Goal: Use online tool/utility: Utilize a website feature to perform a specific function

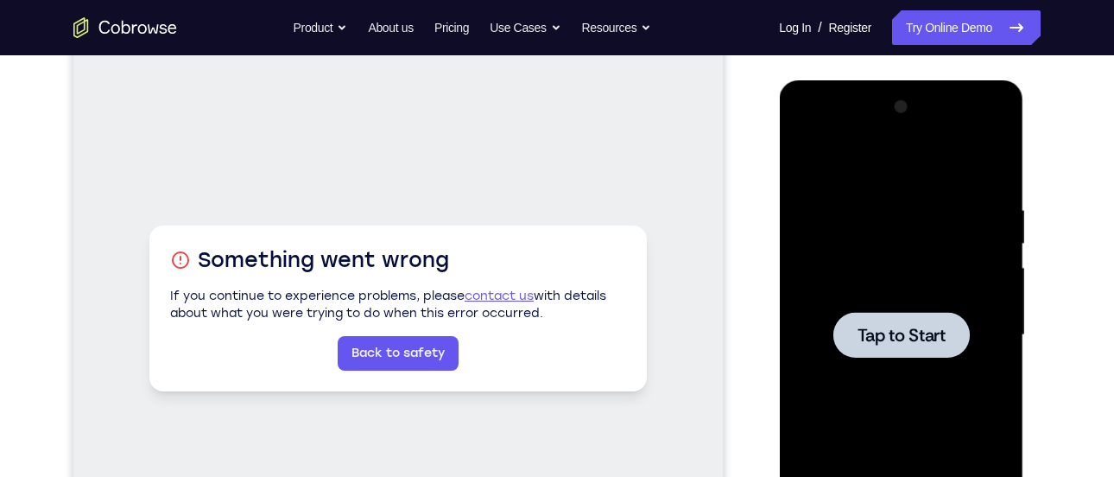
scroll to position [206, 0]
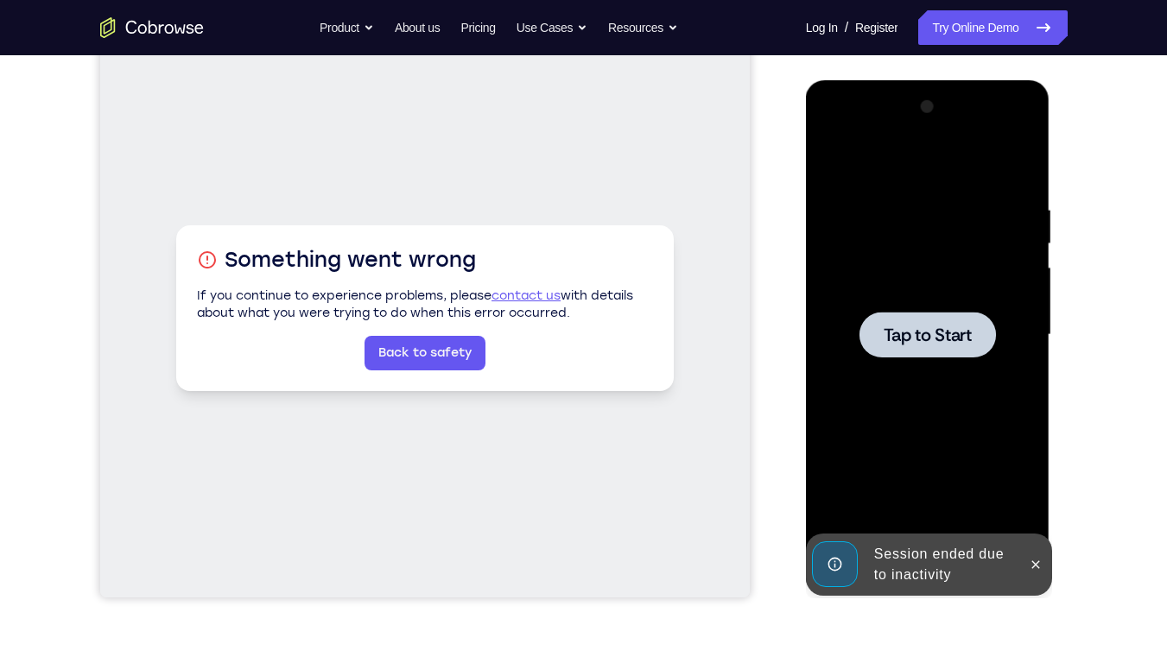
click at [913, 346] on div at bounding box center [927, 335] width 136 height 46
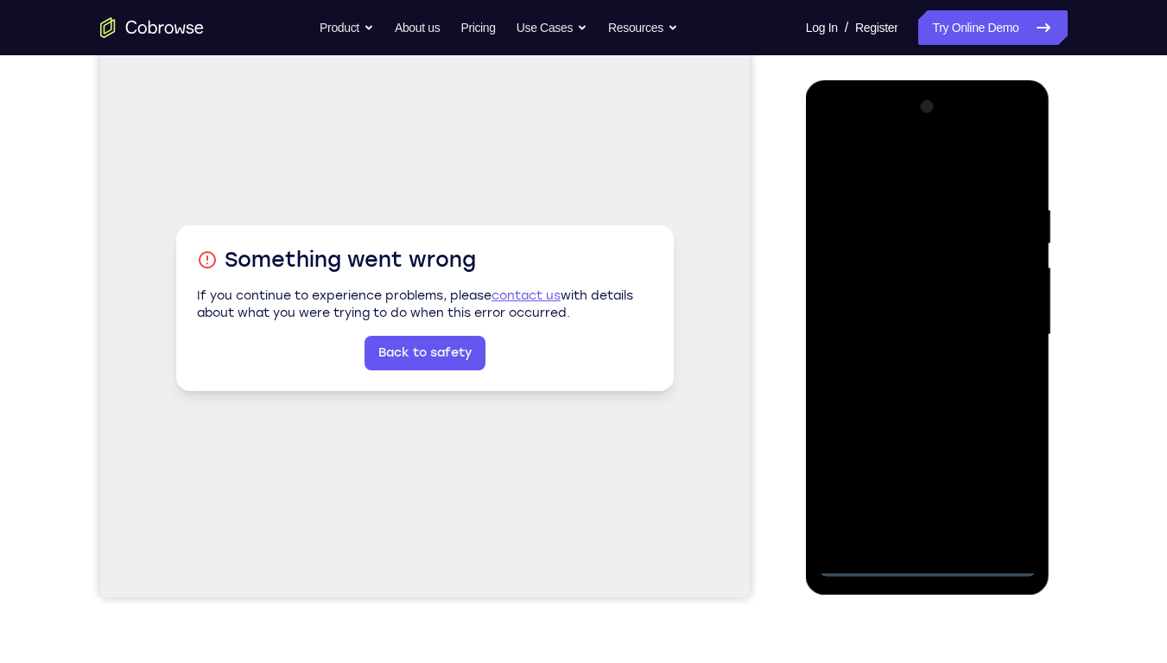
click at [929, 476] on div at bounding box center [928, 335] width 218 height 484
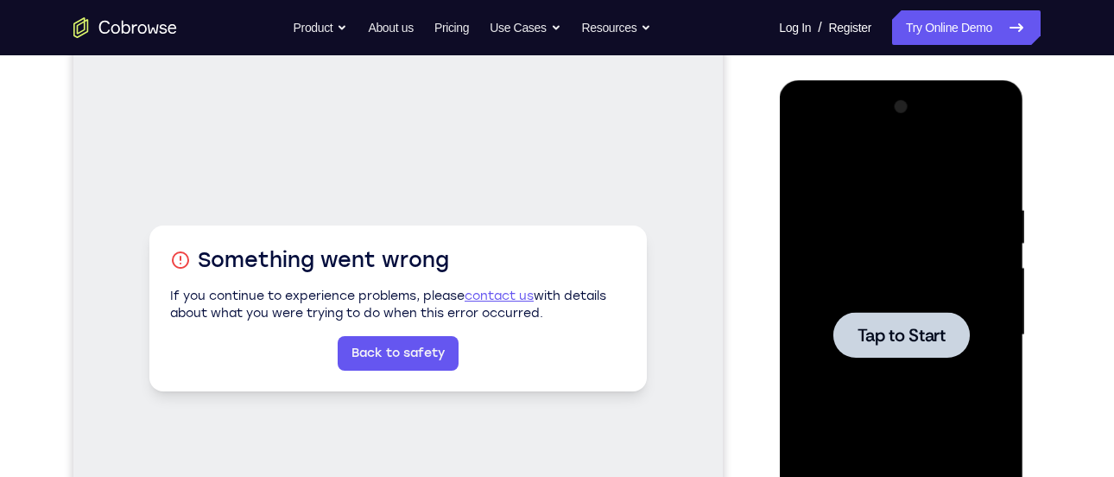
click at [899, 339] on span "Tap to Start" at bounding box center [901, 334] width 88 height 17
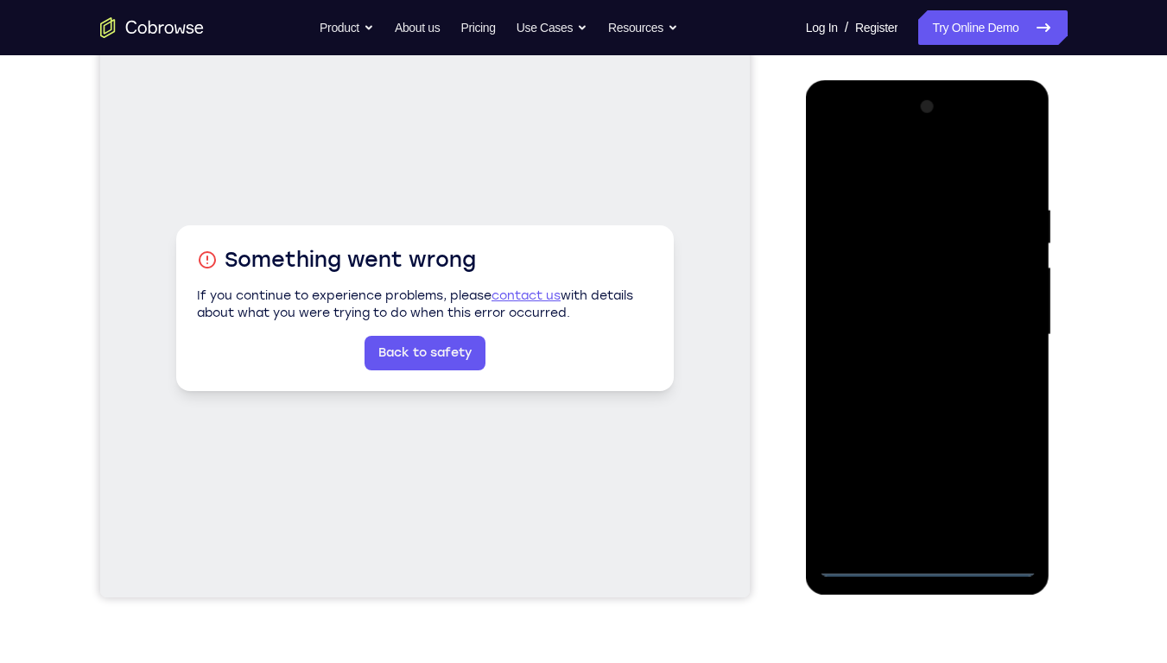
click at [923, 476] on div at bounding box center [928, 335] width 218 height 484
click at [1003, 476] on div at bounding box center [928, 335] width 218 height 484
click at [864, 131] on div at bounding box center [928, 335] width 218 height 484
click at [996, 319] on div at bounding box center [928, 335] width 218 height 484
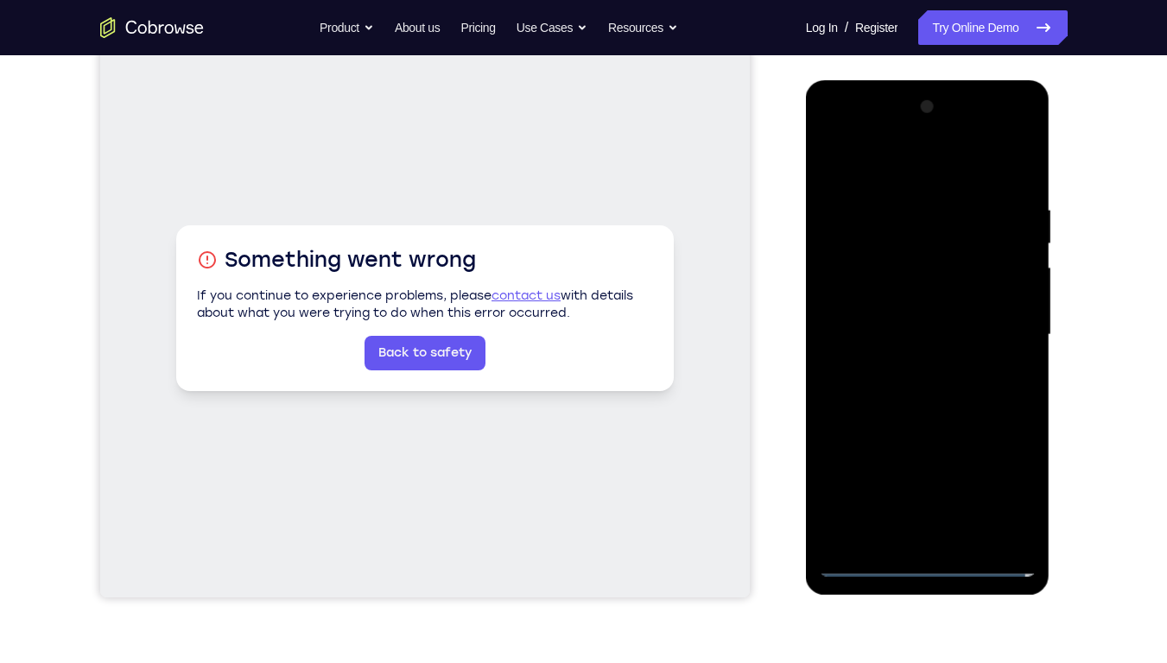
click at [925, 476] on div at bounding box center [928, 335] width 218 height 484
click at [909, 476] on div at bounding box center [928, 335] width 218 height 484
click at [901, 317] on div at bounding box center [928, 335] width 218 height 484
click at [901, 300] on div at bounding box center [928, 335] width 218 height 484
click at [915, 326] on div at bounding box center [928, 335] width 218 height 484
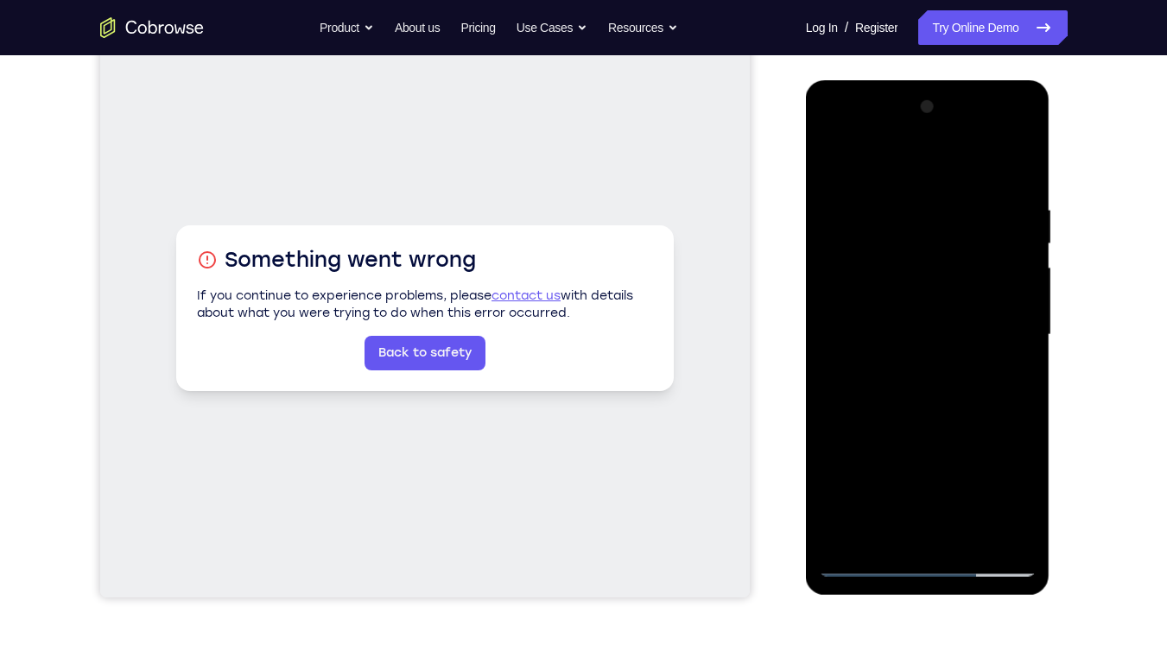
click at [922, 394] on div at bounding box center [928, 335] width 218 height 484
click at [929, 383] on div at bounding box center [928, 335] width 218 height 484
click at [864, 476] on div at bounding box center [928, 335] width 218 height 484
click at [1015, 184] on div at bounding box center [928, 335] width 218 height 484
drag, startPoint x: 912, startPoint y: 358, endPoint x: 921, endPoint y: 244, distance: 114.4
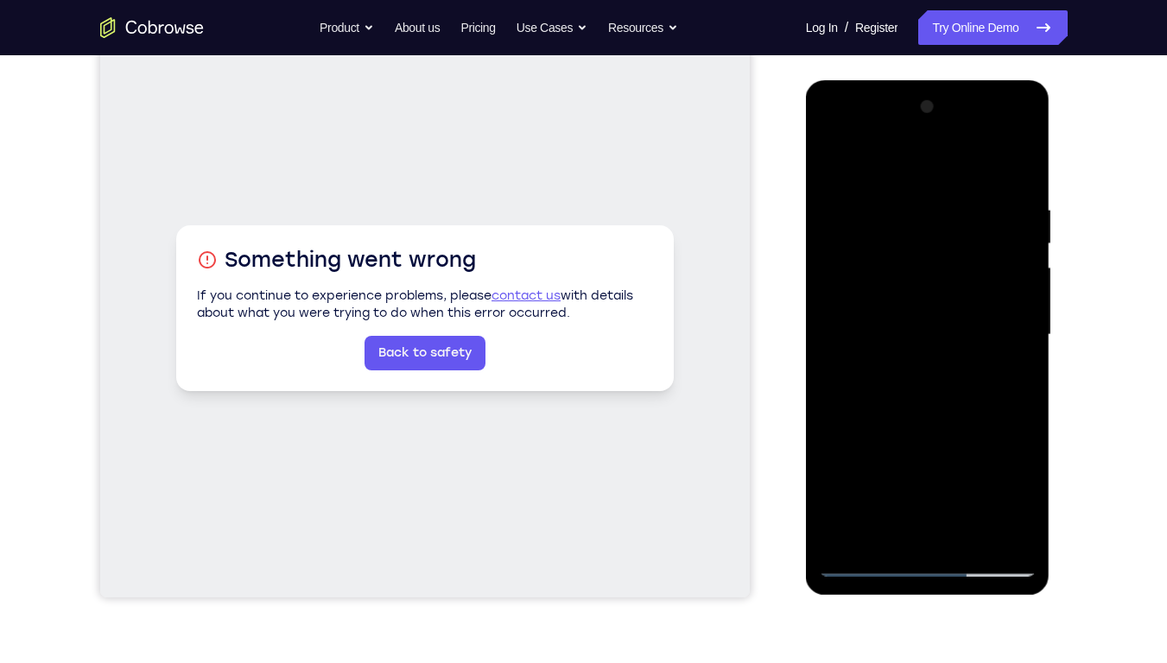
click at [921, 244] on div at bounding box center [928, 335] width 218 height 484
drag, startPoint x: 906, startPoint y: 429, endPoint x: 918, endPoint y: 271, distance: 158.5
click at [918, 271] on div at bounding box center [928, 335] width 218 height 484
drag, startPoint x: 883, startPoint y: 288, endPoint x: 884, endPoint y: 273, distance: 14.8
click at [884, 273] on div at bounding box center [928, 335] width 218 height 484
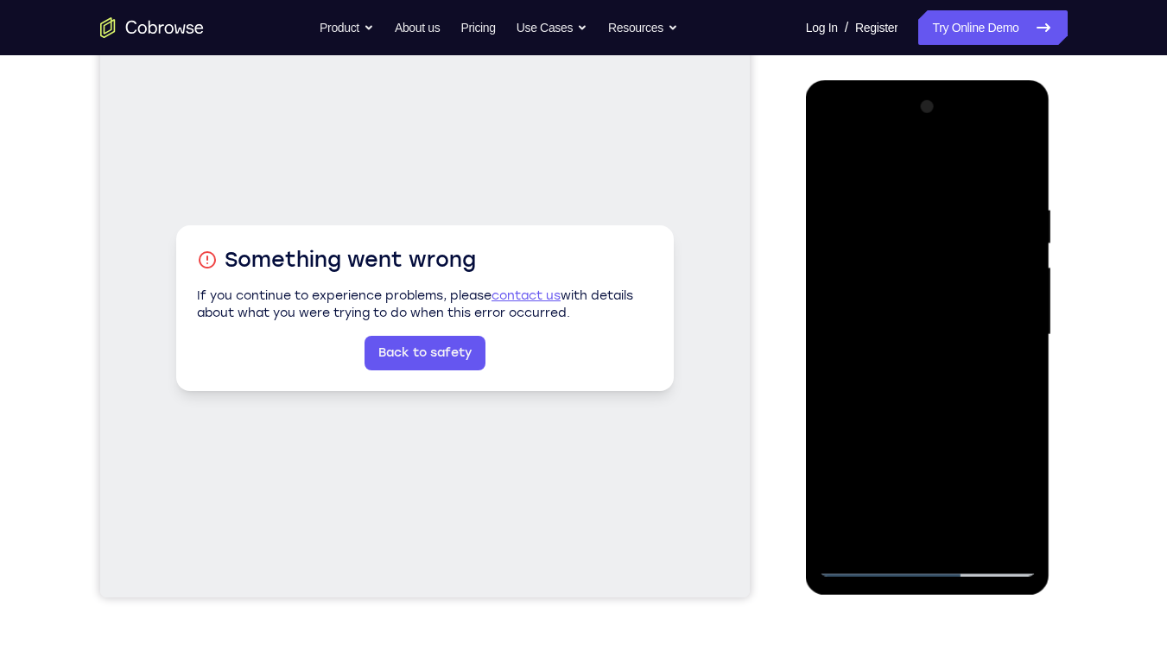
drag, startPoint x: 889, startPoint y: 474, endPoint x: 894, endPoint y: 457, distance: 18.0
click at [894, 457] on div at bounding box center [928, 335] width 218 height 484
drag, startPoint x: 906, startPoint y: 426, endPoint x: 911, endPoint y: 412, distance: 14.8
click at [916, 333] on div at bounding box center [928, 335] width 218 height 484
drag, startPoint x: 886, startPoint y: 446, endPoint x: 907, endPoint y: 306, distance: 142.3
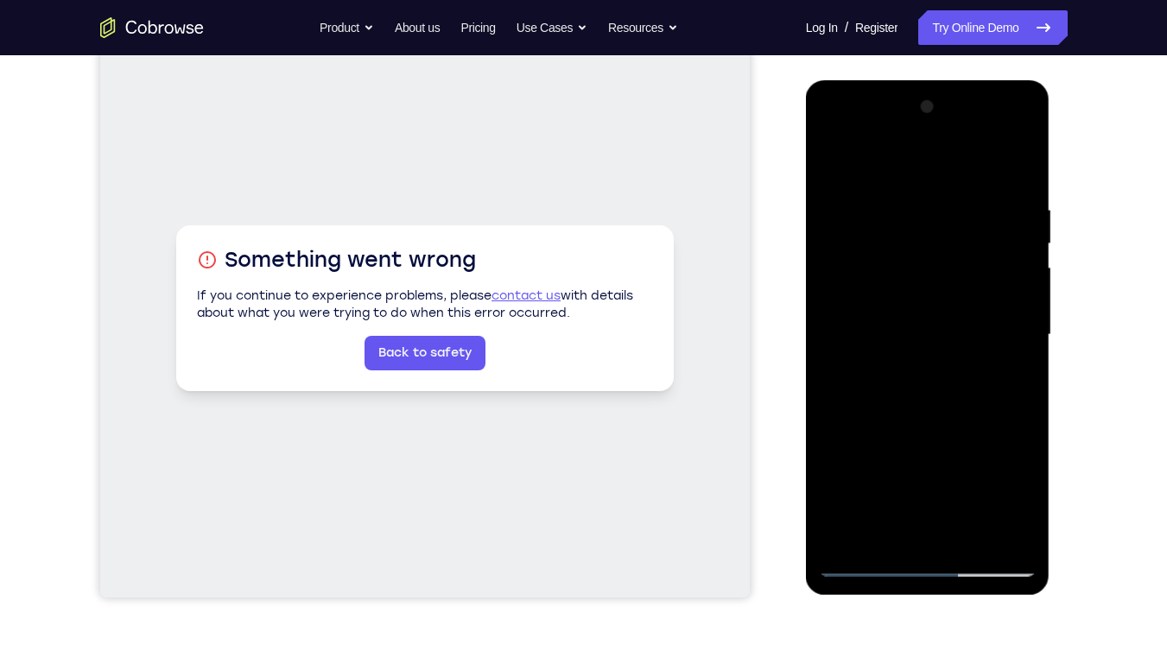
click at [907, 306] on div at bounding box center [928, 335] width 218 height 484
drag, startPoint x: 894, startPoint y: 370, endPoint x: 906, endPoint y: 250, distance: 119.8
click at [906, 250] on div at bounding box center [928, 335] width 218 height 484
drag, startPoint x: 910, startPoint y: 400, endPoint x: 939, endPoint y: 269, distance: 133.5
click at [939, 269] on div at bounding box center [928, 335] width 218 height 484
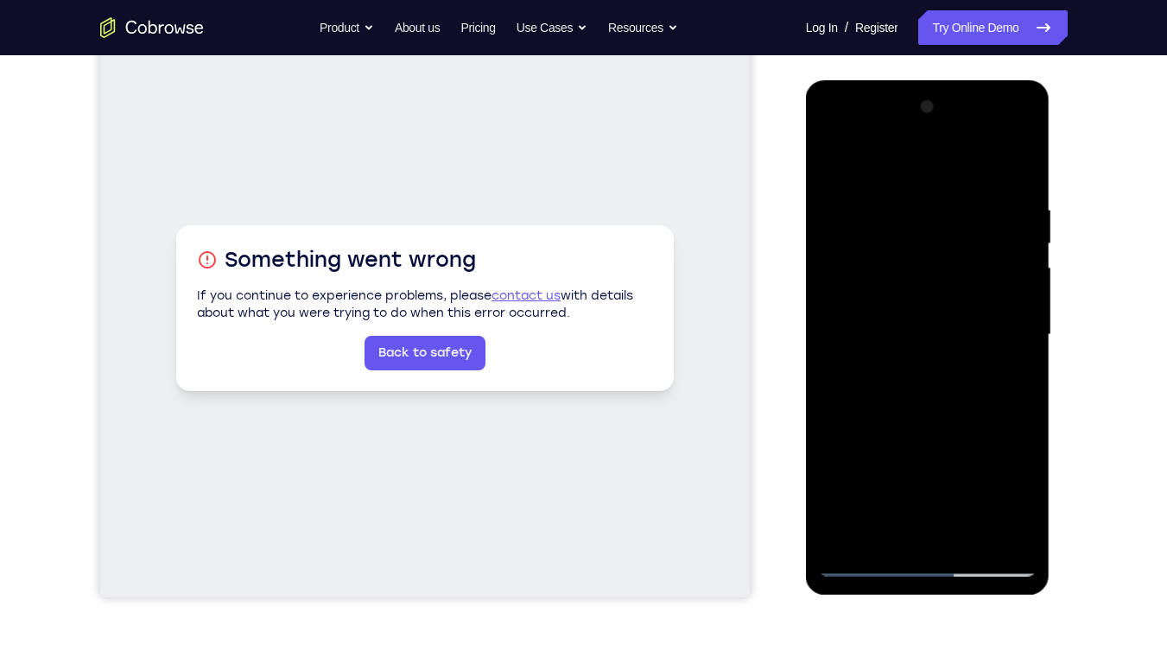
drag, startPoint x: 924, startPoint y: 408, endPoint x: 950, endPoint y: 288, distance: 123.7
click at [950, 288] on div at bounding box center [928, 335] width 218 height 484
drag, startPoint x: 903, startPoint y: 396, endPoint x: 901, endPoint y: 453, distance: 57.1
click at [913, 294] on div at bounding box center [928, 335] width 218 height 484
drag, startPoint x: 903, startPoint y: 472, endPoint x: 928, endPoint y: 309, distance: 165.1
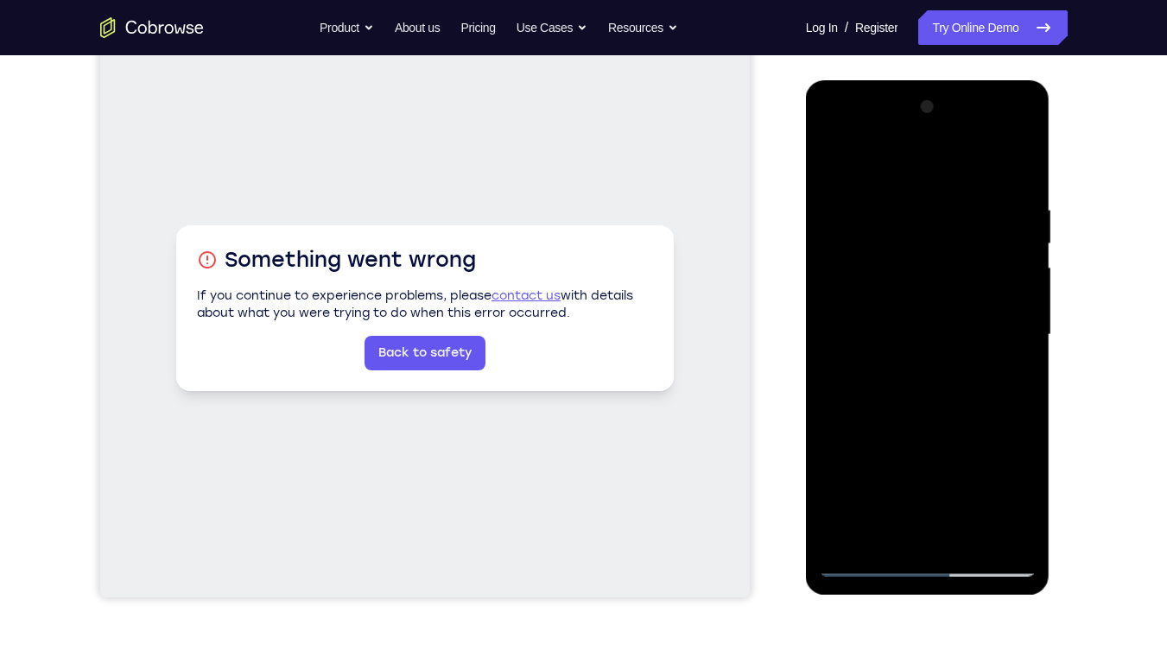
click at [928, 309] on div at bounding box center [928, 335] width 218 height 484
drag, startPoint x: 905, startPoint y: 442, endPoint x: 920, endPoint y: 308, distance: 134.7
click at [920, 308] on div at bounding box center [928, 335] width 218 height 484
drag, startPoint x: 911, startPoint y: 379, endPoint x: 928, endPoint y: 249, distance: 131.4
click at [928, 249] on div at bounding box center [928, 335] width 218 height 484
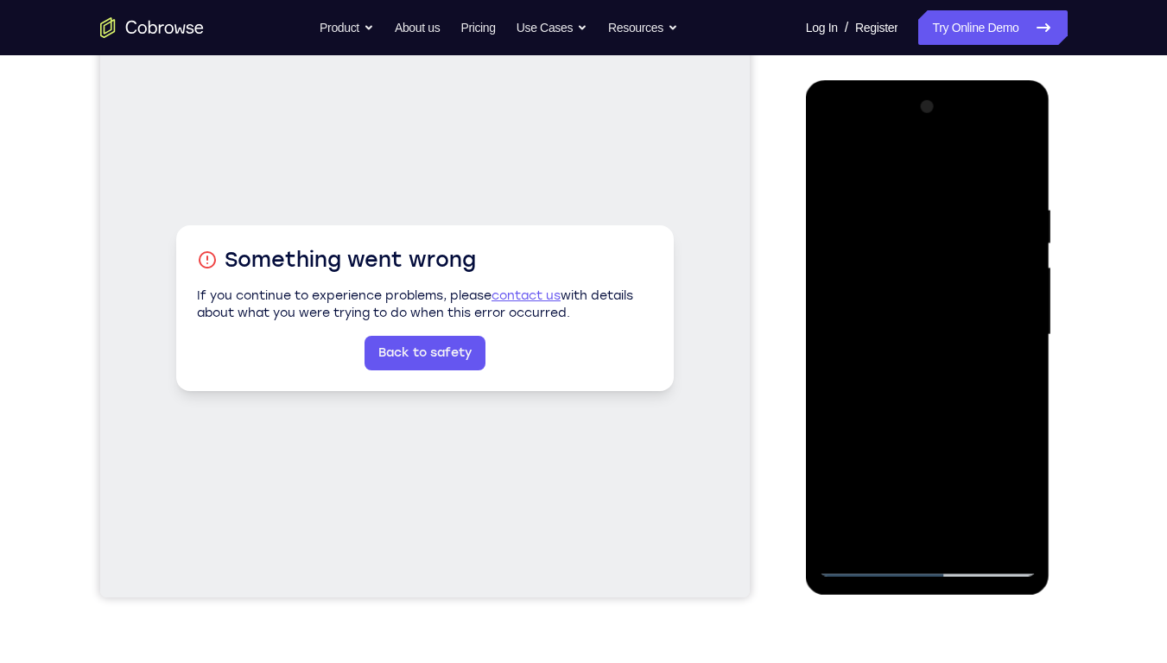
drag, startPoint x: 895, startPoint y: 421, endPoint x: 901, endPoint y: 372, distance: 49.6
click at [901, 372] on div at bounding box center [928, 335] width 218 height 484
drag, startPoint x: 873, startPoint y: 434, endPoint x: 883, endPoint y: 316, distance: 118.7
click at [883, 316] on div at bounding box center [928, 335] width 218 height 484
drag, startPoint x: 879, startPoint y: 364, endPoint x: 917, endPoint y: 204, distance: 165.1
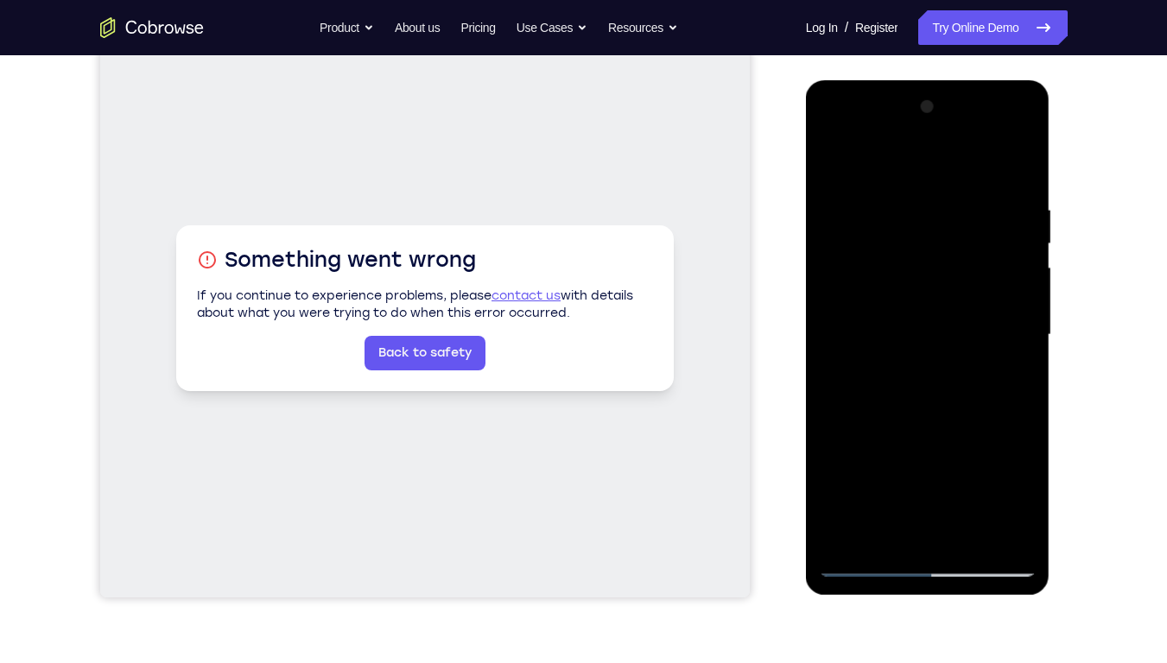
click at [917, 204] on div at bounding box center [928, 335] width 218 height 484
drag, startPoint x: 917, startPoint y: 421, endPoint x: 951, endPoint y: 184, distance: 239.0
click at [951, 184] on div at bounding box center [928, 335] width 218 height 484
drag, startPoint x: 915, startPoint y: 320, endPoint x: 940, endPoint y: 122, distance: 200.1
click at [940, 122] on div at bounding box center [928, 335] width 218 height 484
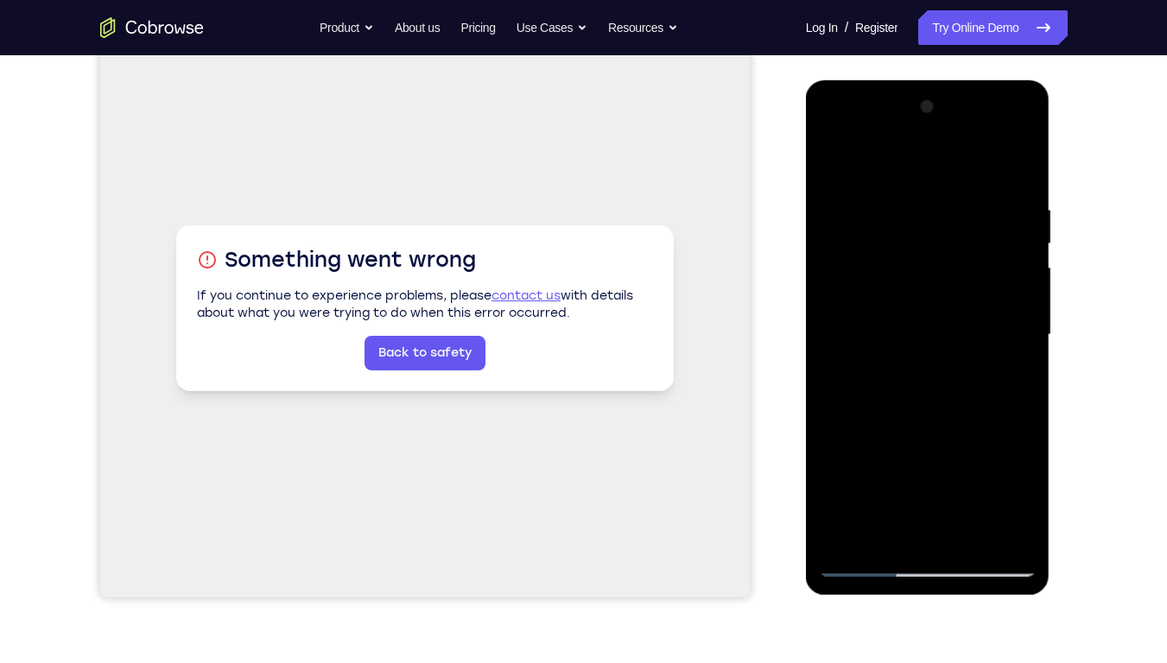
drag, startPoint x: 905, startPoint y: 294, endPoint x: 908, endPoint y: 330, distance: 36.4
click at [908, 330] on div at bounding box center [928, 335] width 218 height 484
drag, startPoint x: 887, startPoint y: 312, endPoint x: 890, endPoint y: 359, distance: 47.6
click at [890, 359] on div at bounding box center [928, 335] width 218 height 484
drag, startPoint x: 897, startPoint y: 368, endPoint x: 922, endPoint y: 187, distance: 183.1
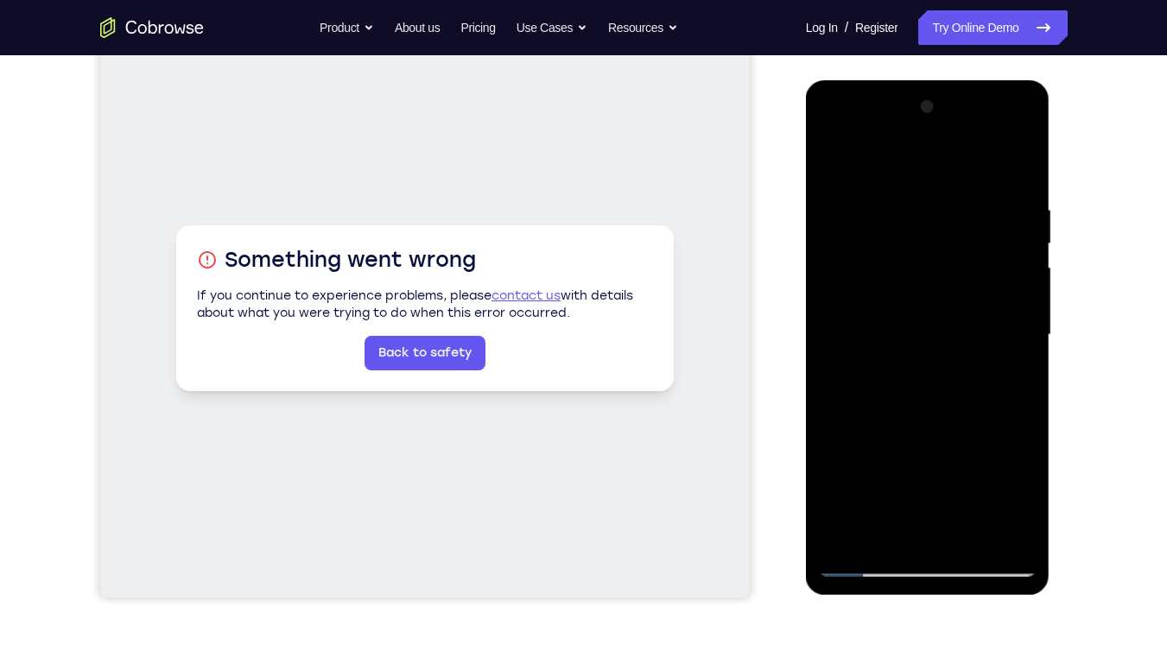
click at [922, 187] on div at bounding box center [928, 335] width 218 height 484
drag, startPoint x: 872, startPoint y: 439, endPoint x: 917, endPoint y: 265, distance: 179.3
click at [917, 265] on div at bounding box center [928, 335] width 218 height 484
drag, startPoint x: 893, startPoint y: 394, endPoint x: 903, endPoint y: 258, distance: 136.0
click at [903, 258] on div at bounding box center [928, 335] width 218 height 484
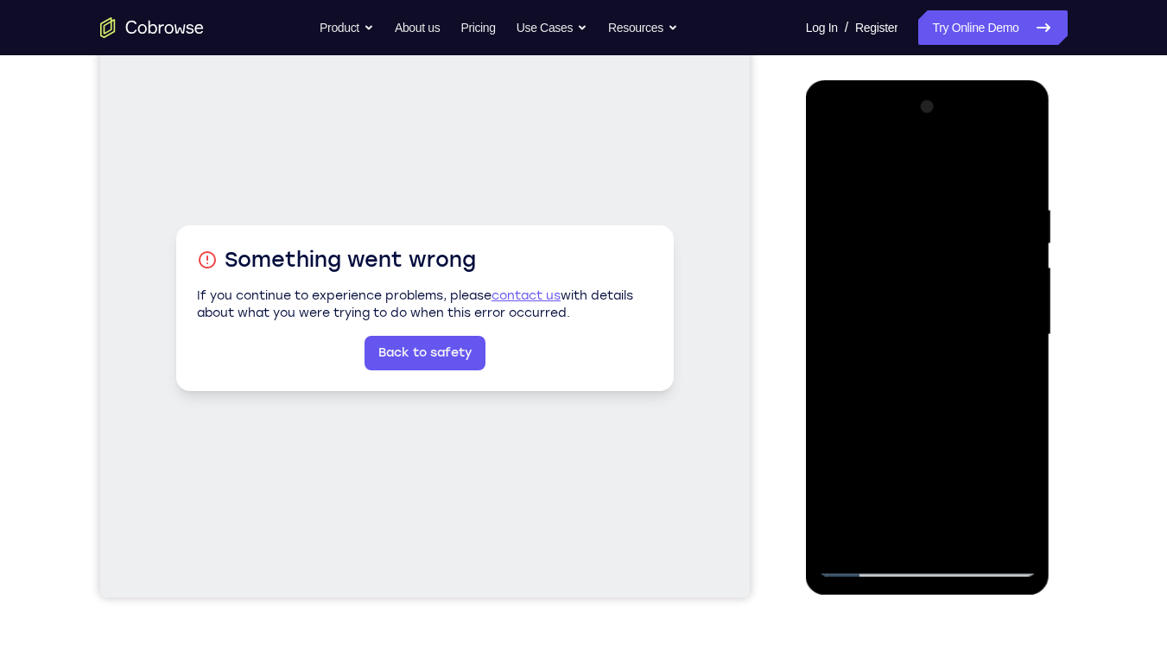
drag, startPoint x: 907, startPoint y: 428, endPoint x: 944, endPoint y: 126, distance: 304.5
click at [944, 126] on div at bounding box center [928, 335] width 218 height 484
drag, startPoint x: 908, startPoint y: 463, endPoint x: 915, endPoint y: 249, distance: 214.3
click at [915, 249] on div at bounding box center [928, 335] width 218 height 484
drag, startPoint x: 920, startPoint y: 412, endPoint x: 922, endPoint y: 181, distance: 230.6
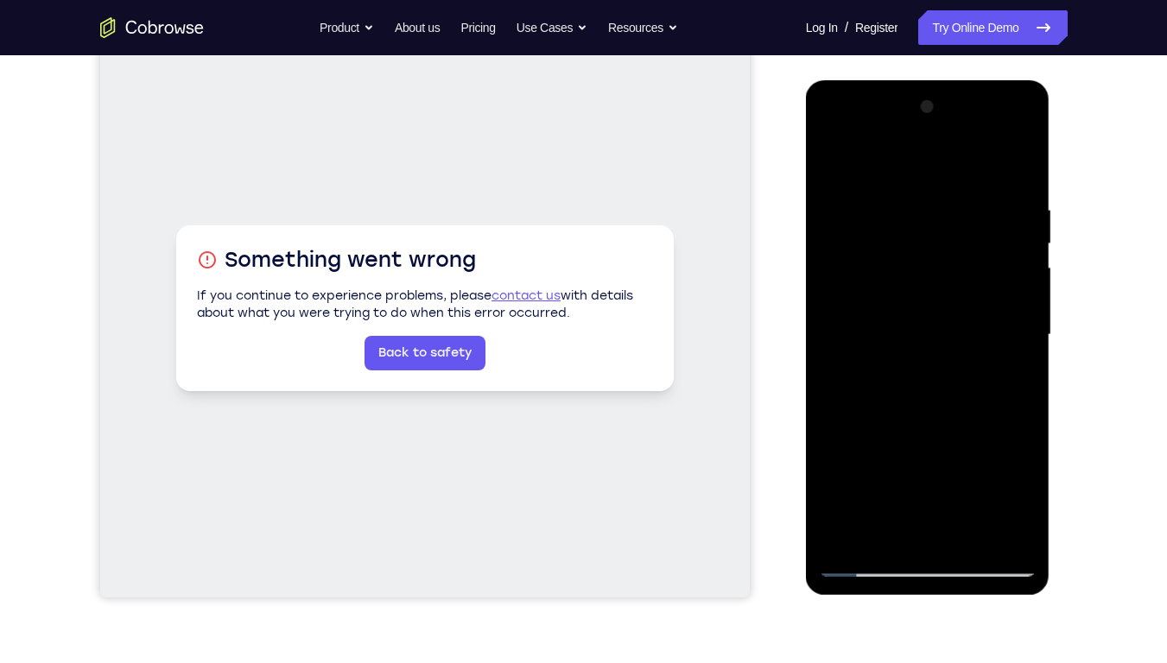
click at [922, 181] on div at bounding box center [928, 335] width 218 height 484
drag, startPoint x: 924, startPoint y: 408, endPoint x: 921, endPoint y: 225, distance: 183.1
click at [921, 225] on div at bounding box center [928, 335] width 218 height 484
drag, startPoint x: 929, startPoint y: 424, endPoint x: 940, endPoint y: 242, distance: 182.5
click at [940, 242] on div at bounding box center [928, 335] width 218 height 484
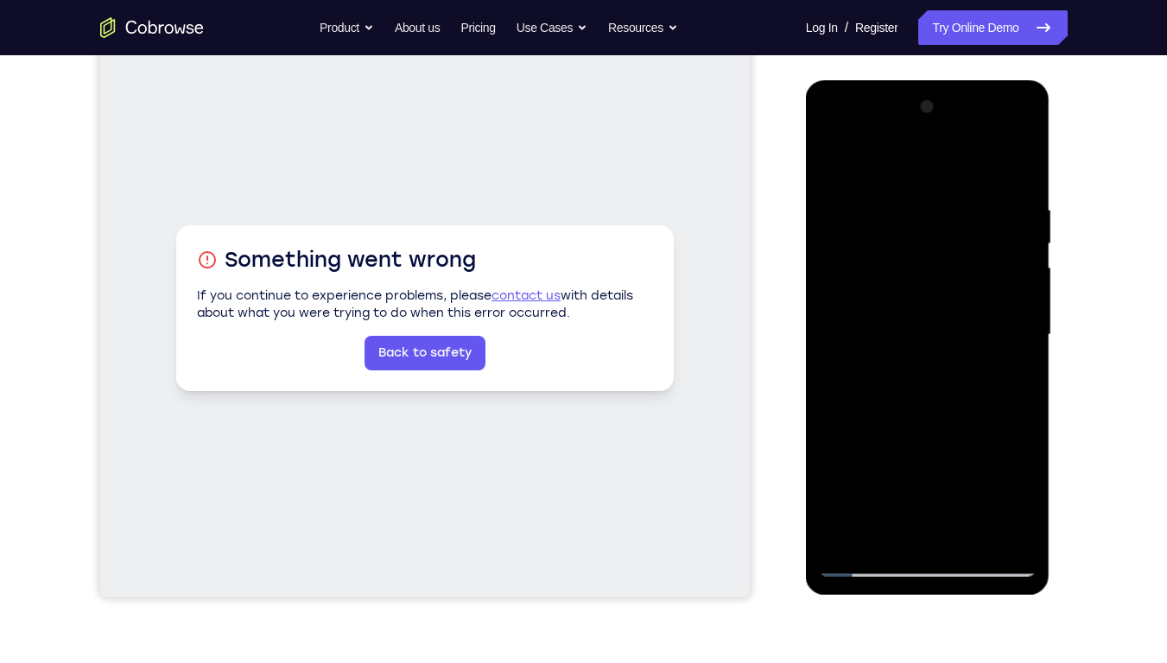
drag, startPoint x: 930, startPoint y: 447, endPoint x: 931, endPoint y: 217, distance: 230.6
click at [931, 217] on div at bounding box center [928, 335] width 218 height 484
click at [968, 476] on div at bounding box center [928, 335] width 218 height 484
click at [927, 421] on div at bounding box center [928, 335] width 218 height 484
click at [912, 347] on div at bounding box center [928, 335] width 218 height 484
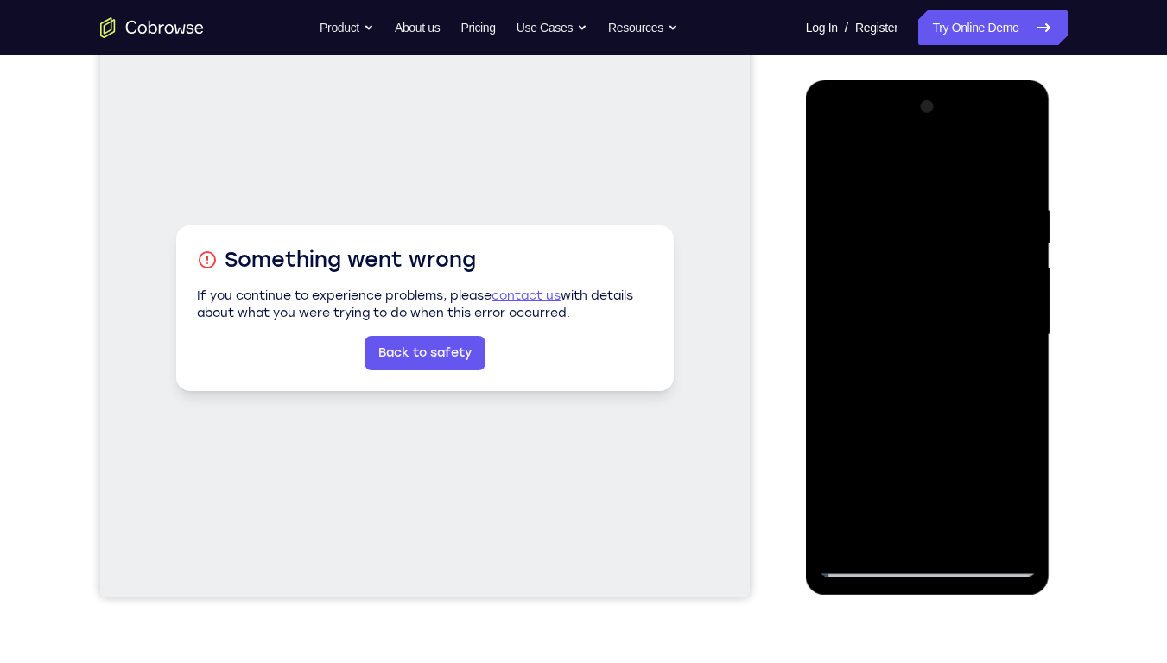
click at [871, 476] on div at bounding box center [928, 335] width 218 height 484
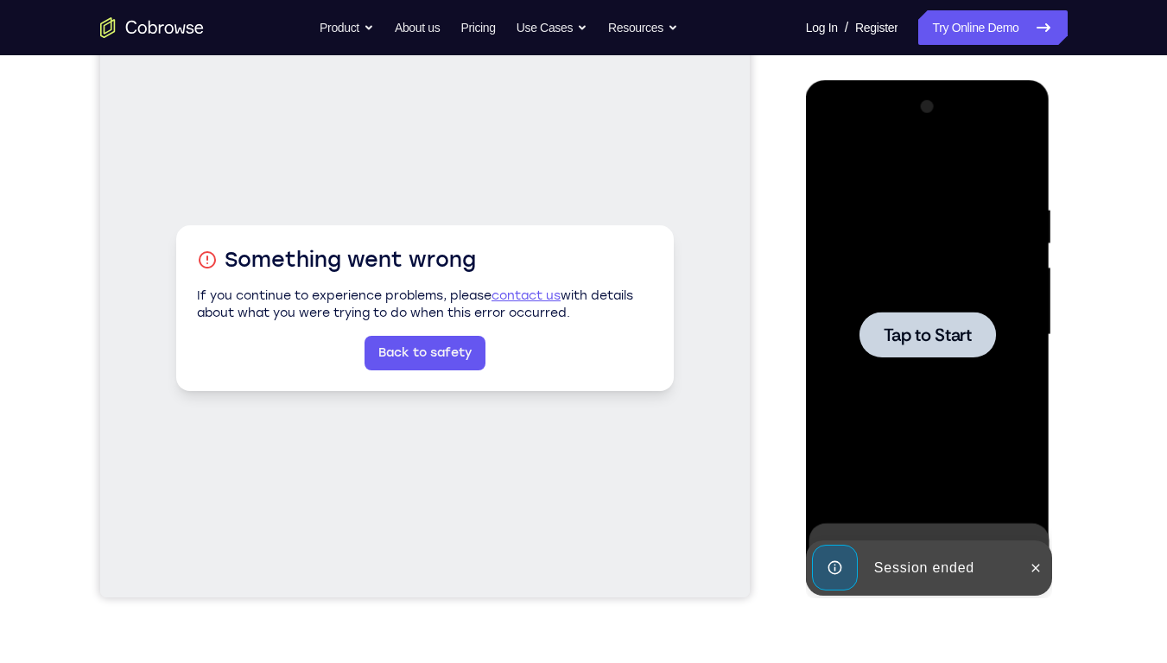
click at [933, 316] on div at bounding box center [927, 335] width 136 height 46
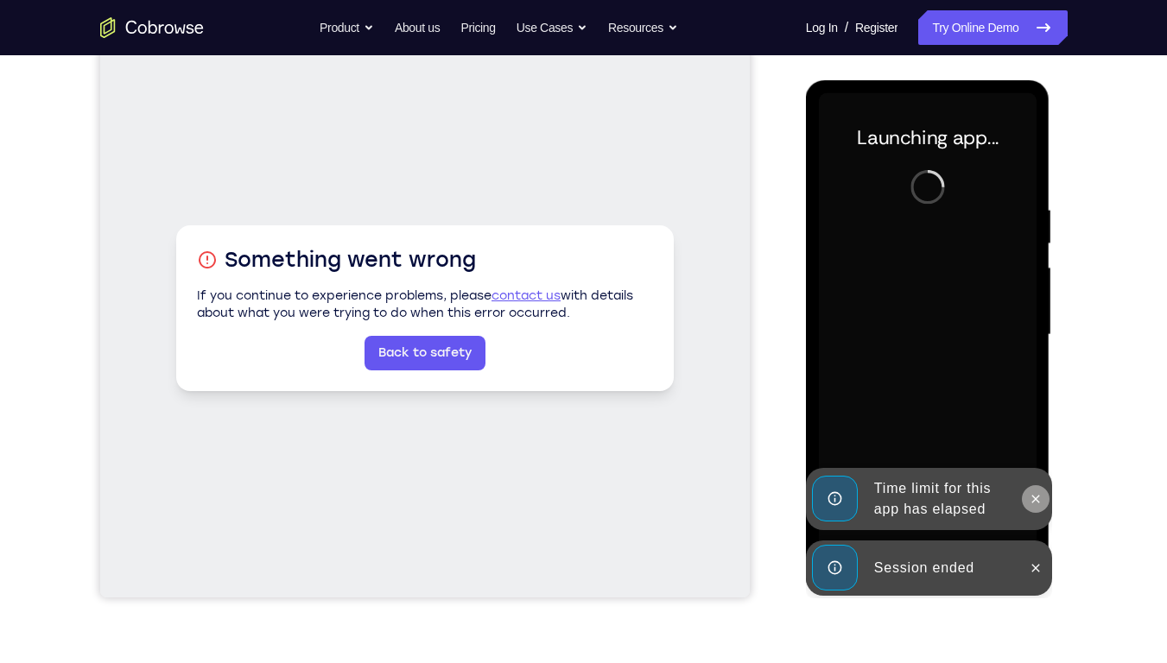
click at [1038, 476] on icon at bounding box center [1036, 499] width 14 height 14
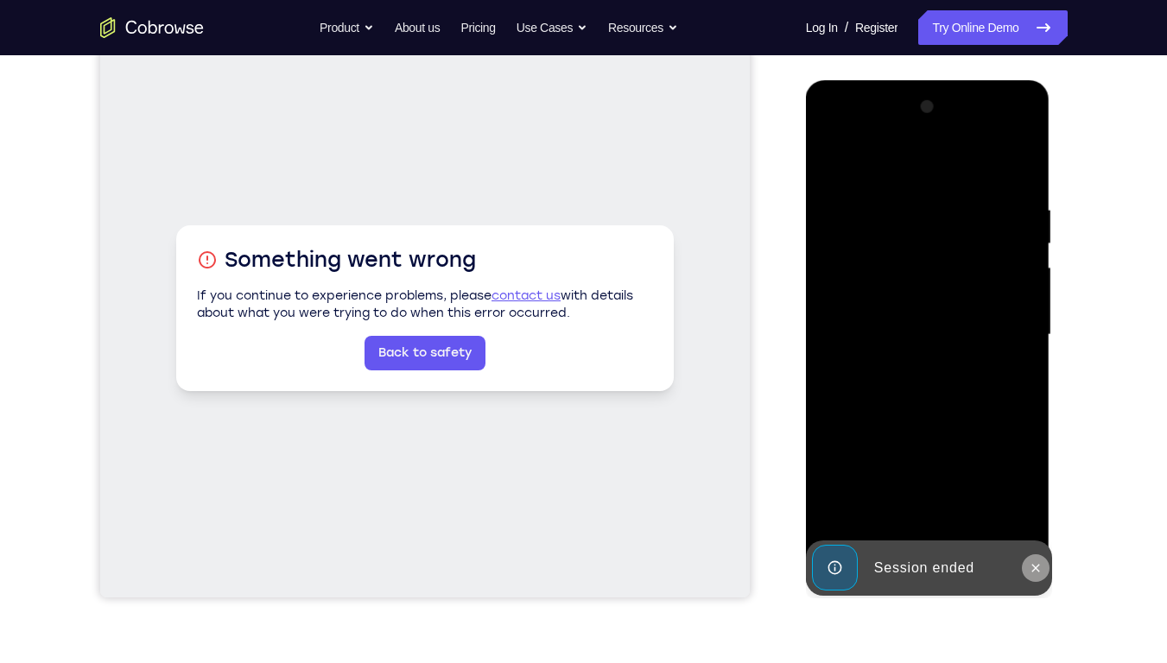
click at [1035, 476] on icon at bounding box center [1036, 568] width 14 height 14
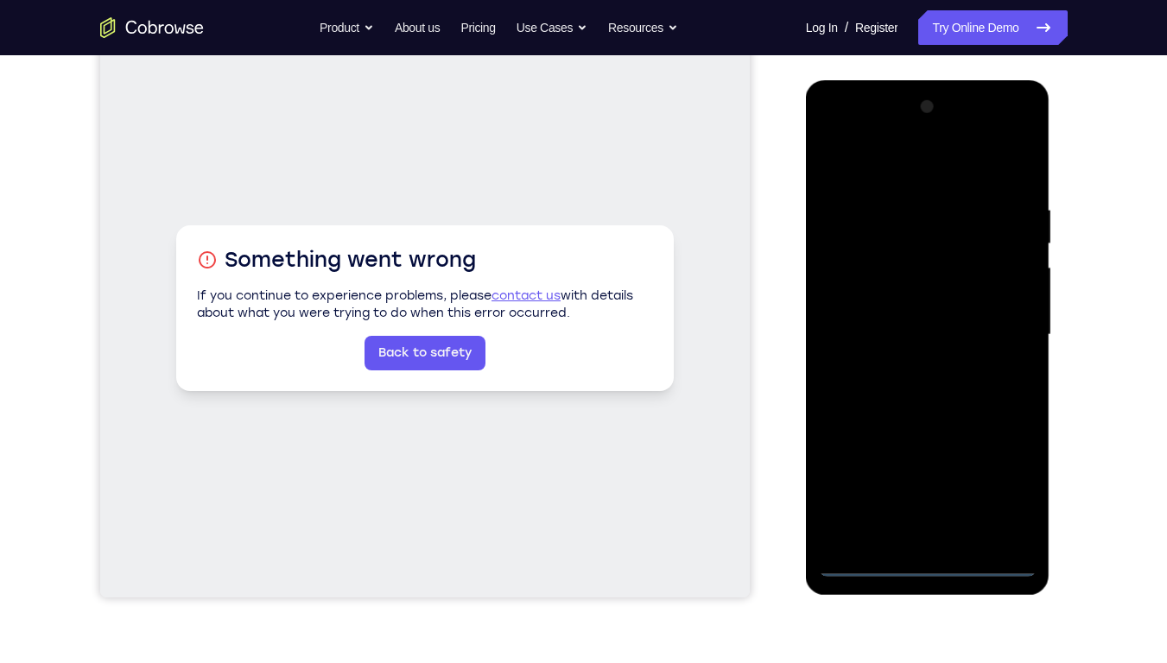
click at [927, 476] on div at bounding box center [928, 335] width 218 height 484
click at [991, 476] on div at bounding box center [928, 335] width 218 height 484
click at [929, 476] on div at bounding box center [928, 335] width 218 height 484
click at [1001, 476] on div at bounding box center [928, 335] width 218 height 484
click at [858, 132] on div at bounding box center [928, 335] width 218 height 484
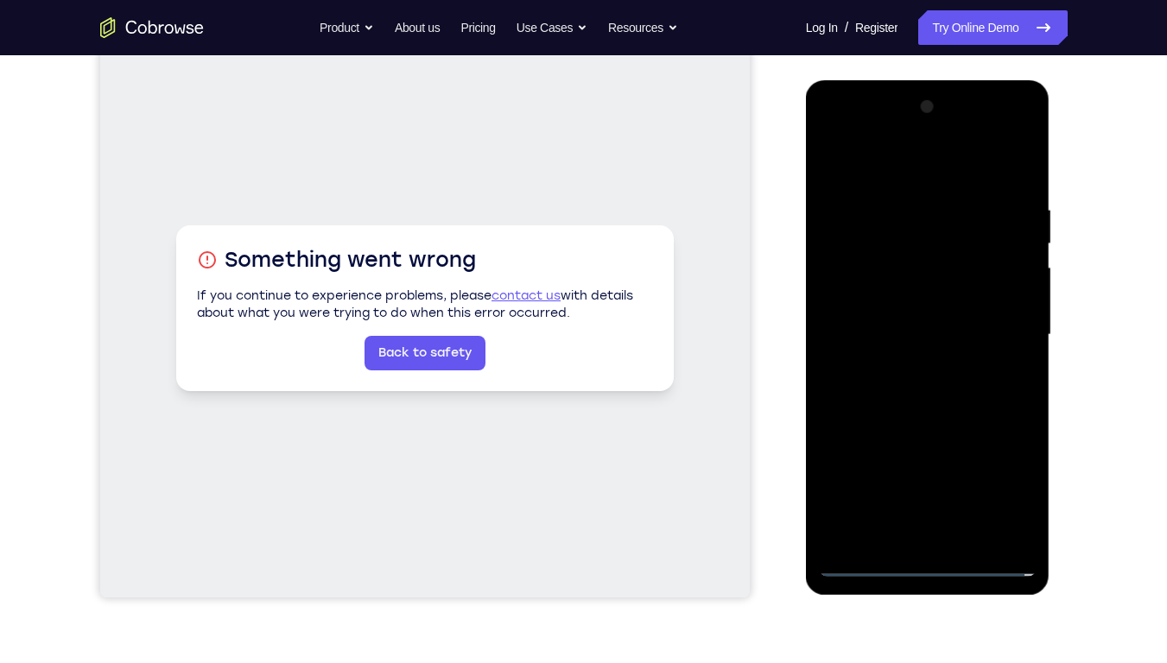
drag, startPoint x: 1004, startPoint y: 320, endPoint x: 1556, endPoint y: 407, distance: 559.4
click at [1004, 320] on div at bounding box center [928, 335] width 218 height 484
click at [776, 334] on div "Your Support Agent Your Customer Web iOS Android" at bounding box center [583, 279] width 967 height 638
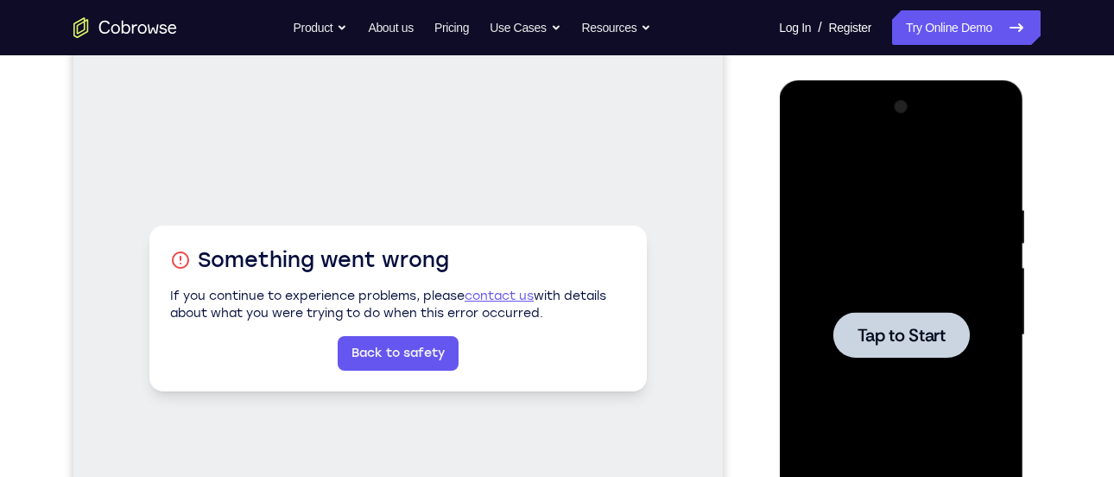
click at [890, 331] on span "Tap to Start" at bounding box center [901, 334] width 88 height 17
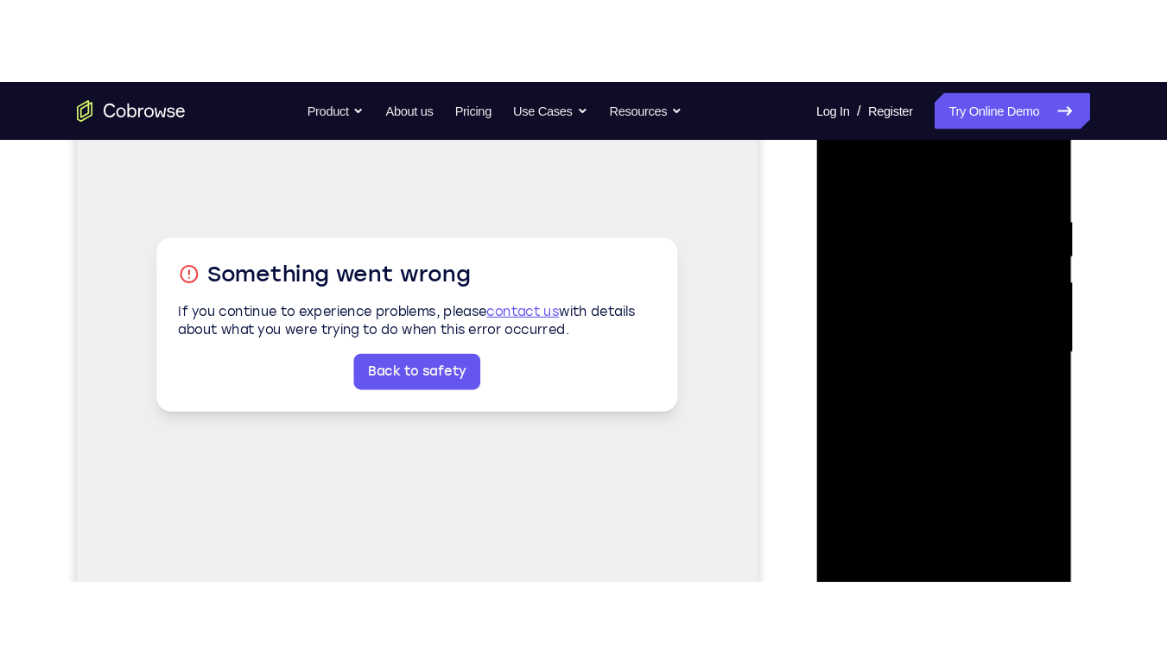
scroll to position [281, 0]
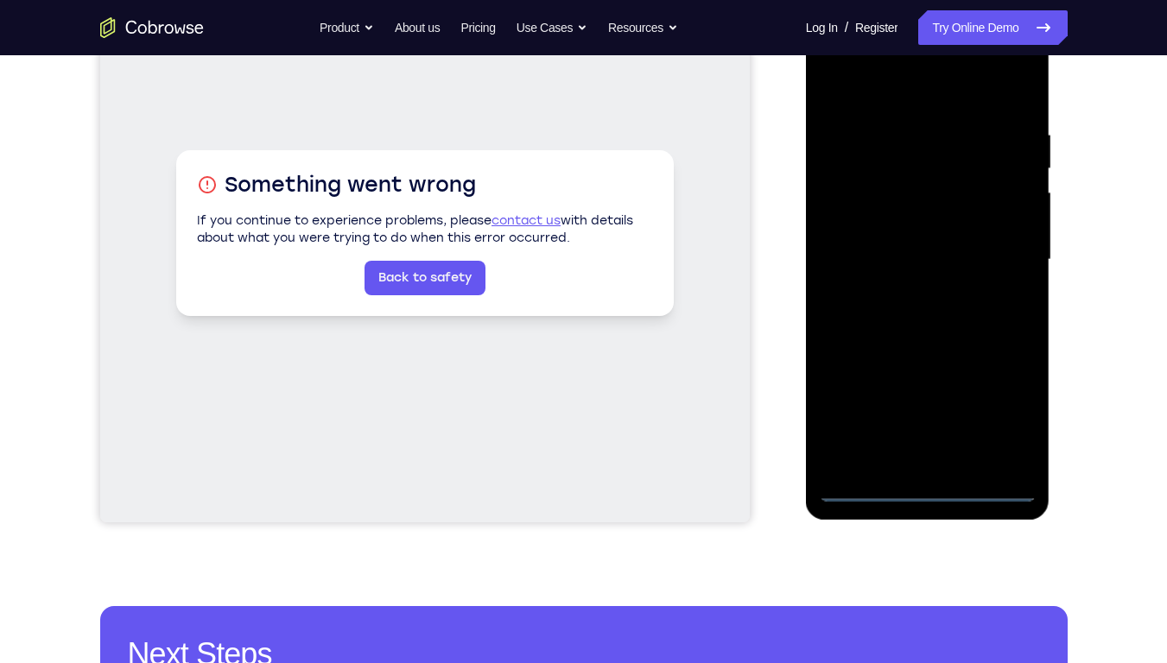
click at [928, 476] on div at bounding box center [928, 260] width 218 height 484
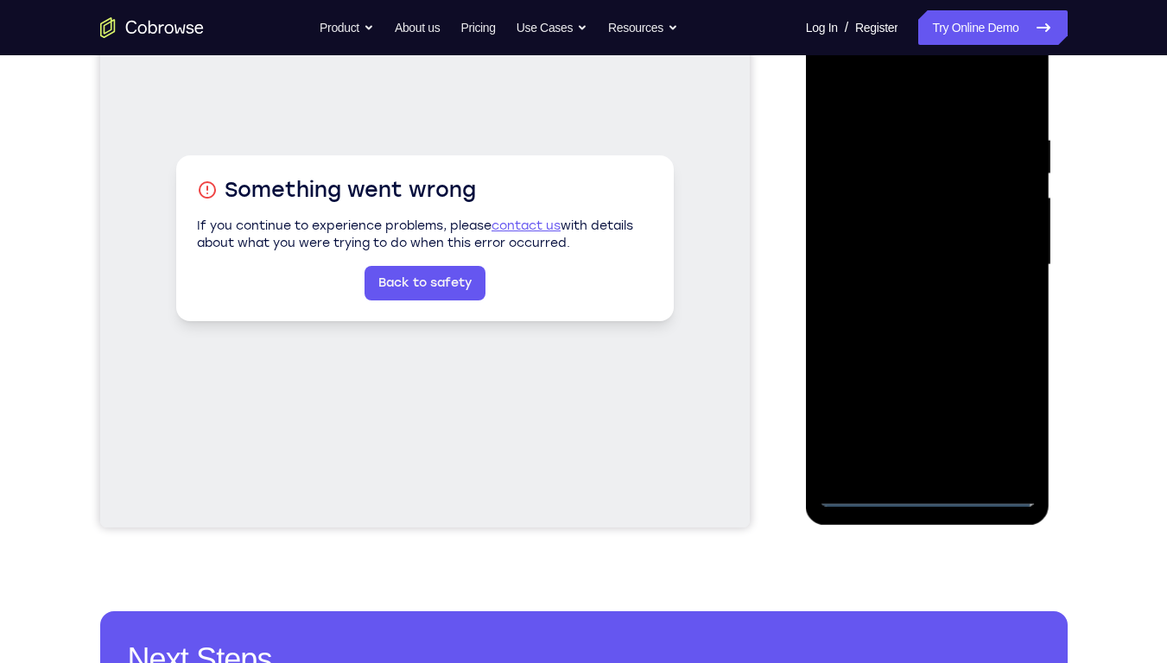
click at [1007, 418] on div at bounding box center [928, 265] width 218 height 484
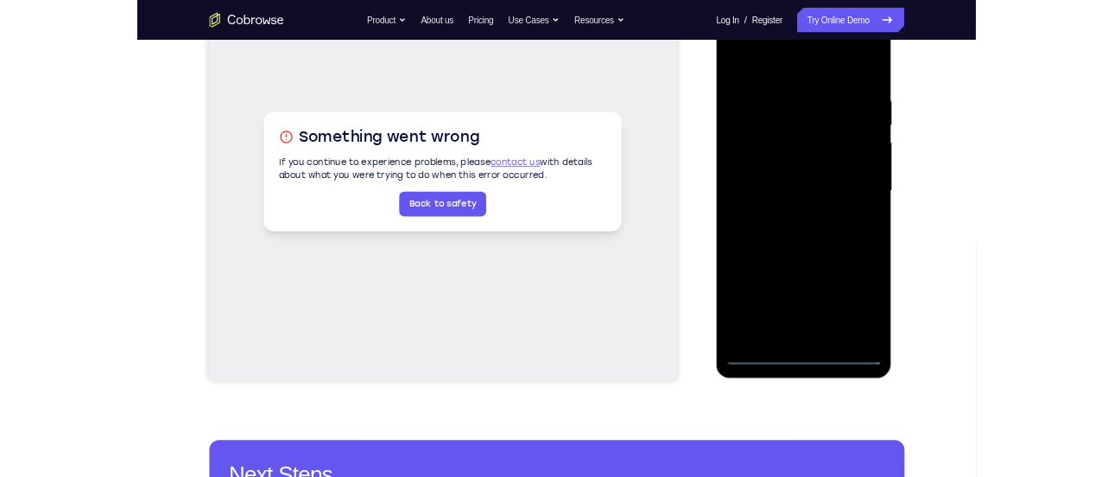
scroll to position [199, 0]
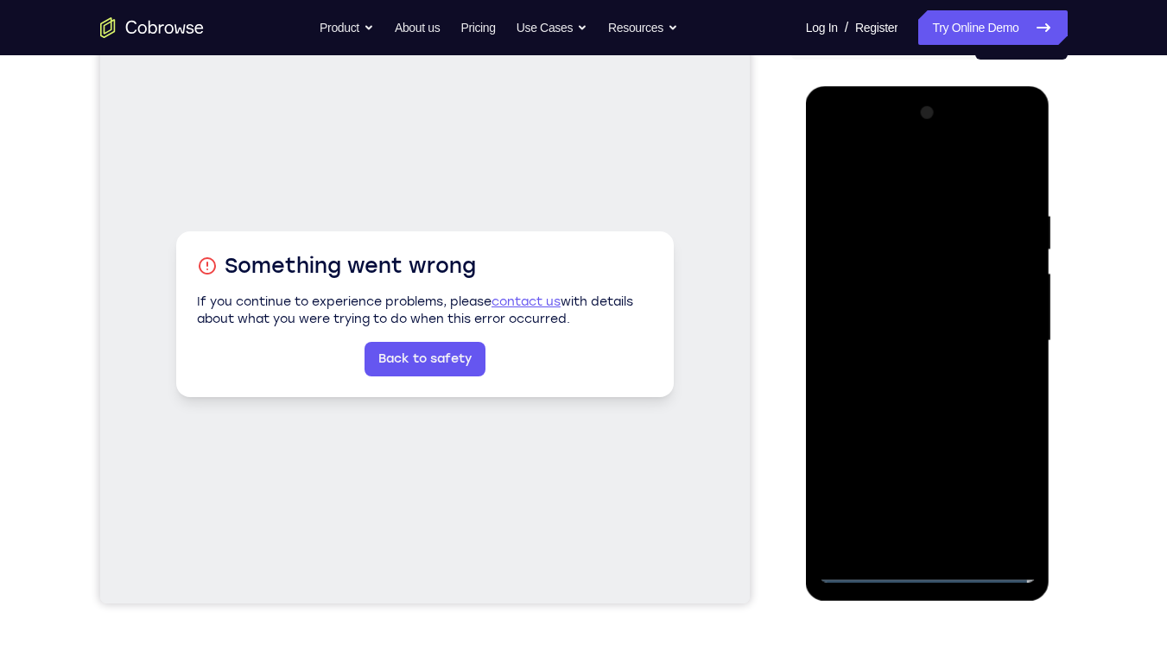
click at [848, 136] on div at bounding box center [928, 341] width 218 height 484
click at [995, 330] on div at bounding box center [928, 341] width 218 height 484
click at [923, 476] on div at bounding box center [928, 341] width 218 height 484
click at [906, 368] on div at bounding box center [928, 341] width 218 height 484
click at [890, 325] on div at bounding box center [928, 341] width 218 height 484
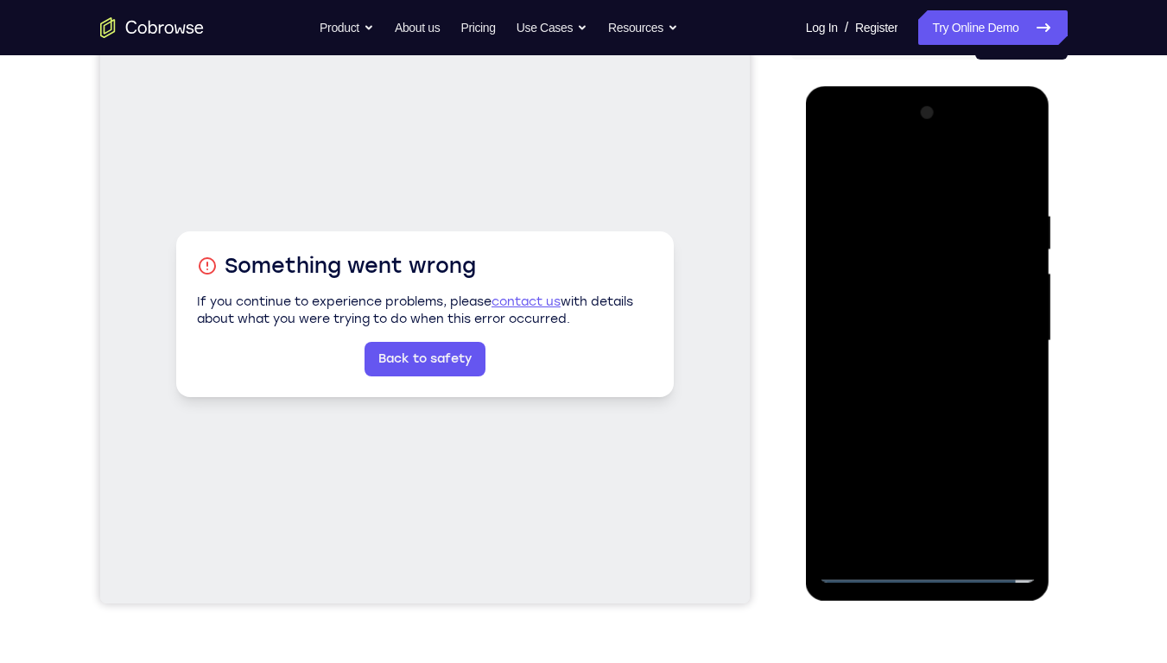
drag, startPoint x: 890, startPoint y: 325, endPoint x: 875, endPoint y: 345, distance: 25.2
click at [875, 345] on div at bounding box center [928, 341] width 218 height 484
click at [862, 307] on div at bounding box center [928, 341] width 218 height 484
click at [913, 335] on div at bounding box center [928, 341] width 218 height 484
click at [931, 401] on div at bounding box center [928, 341] width 218 height 484
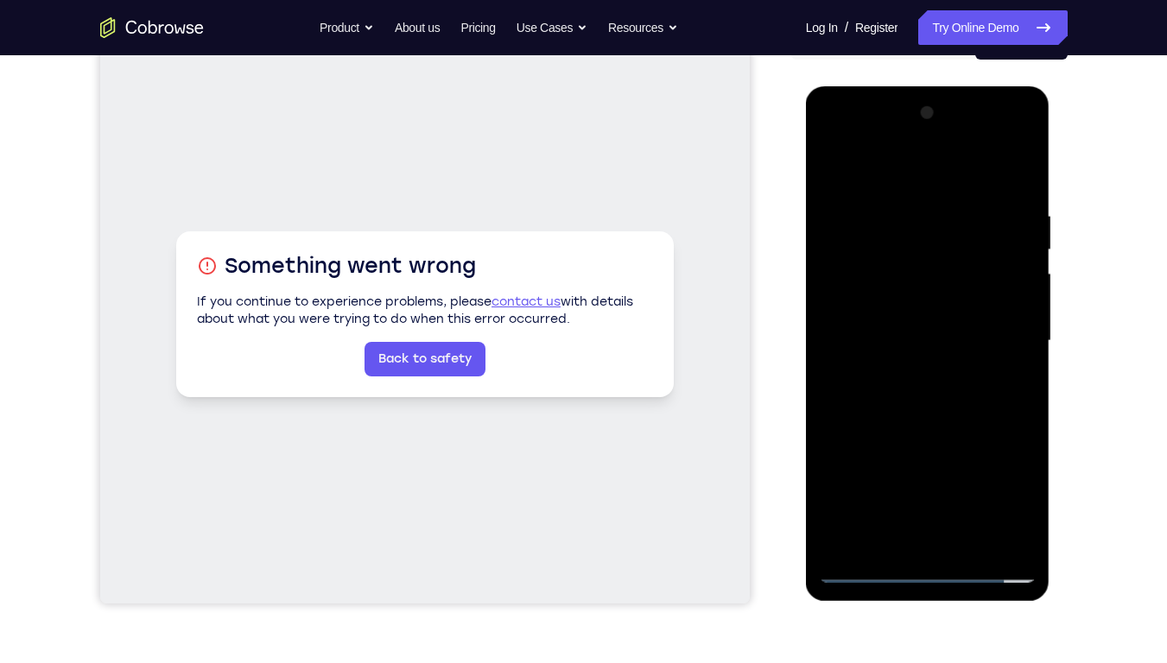
click at [858, 476] on div at bounding box center [928, 341] width 218 height 484
click at [971, 476] on div at bounding box center [928, 341] width 218 height 484
click at [1016, 191] on div at bounding box center [928, 341] width 218 height 484
click at [968, 476] on div at bounding box center [928, 341] width 218 height 484
click at [921, 436] on div at bounding box center [928, 341] width 218 height 484
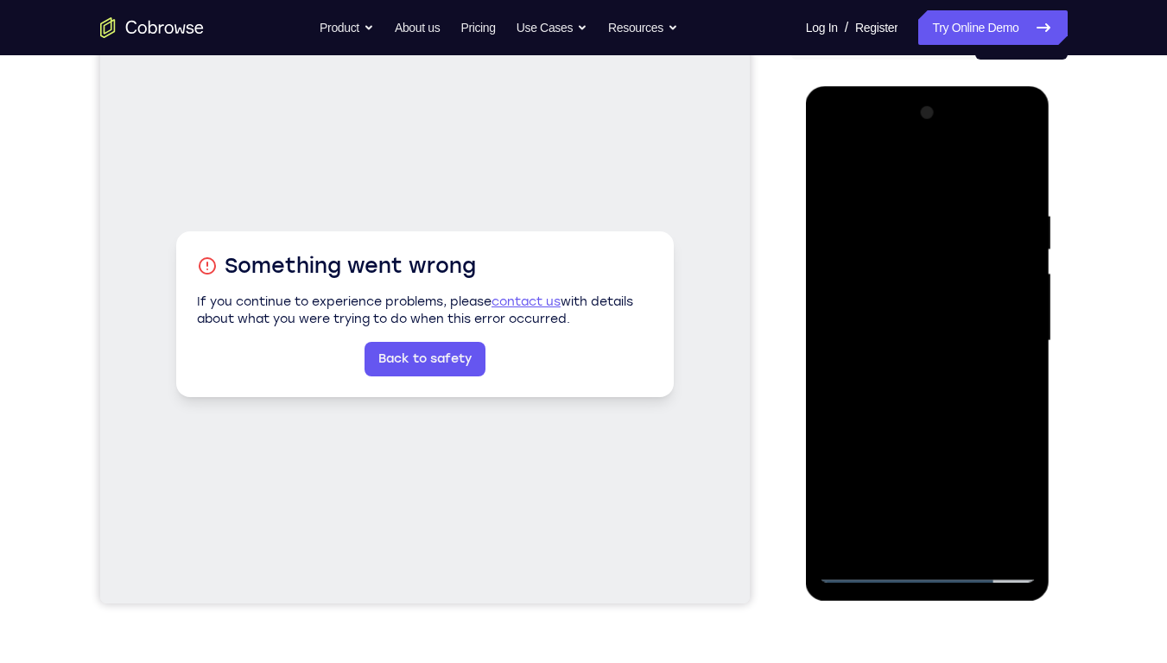
click at [936, 320] on div at bounding box center [928, 341] width 218 height 484
click at [863, 476] on div at bounding box center [928, 341] width 218 height 484
click at [887, 476] on div at bounding box center [928, 341] width 218 height 484
drag, startPoint x: 916, startPoint y: 503, endPoint x: 909, endPoint y: 453, distance: 51.4
click at [909, 453] on div at bounding box center [928, 341] width 218 height 484
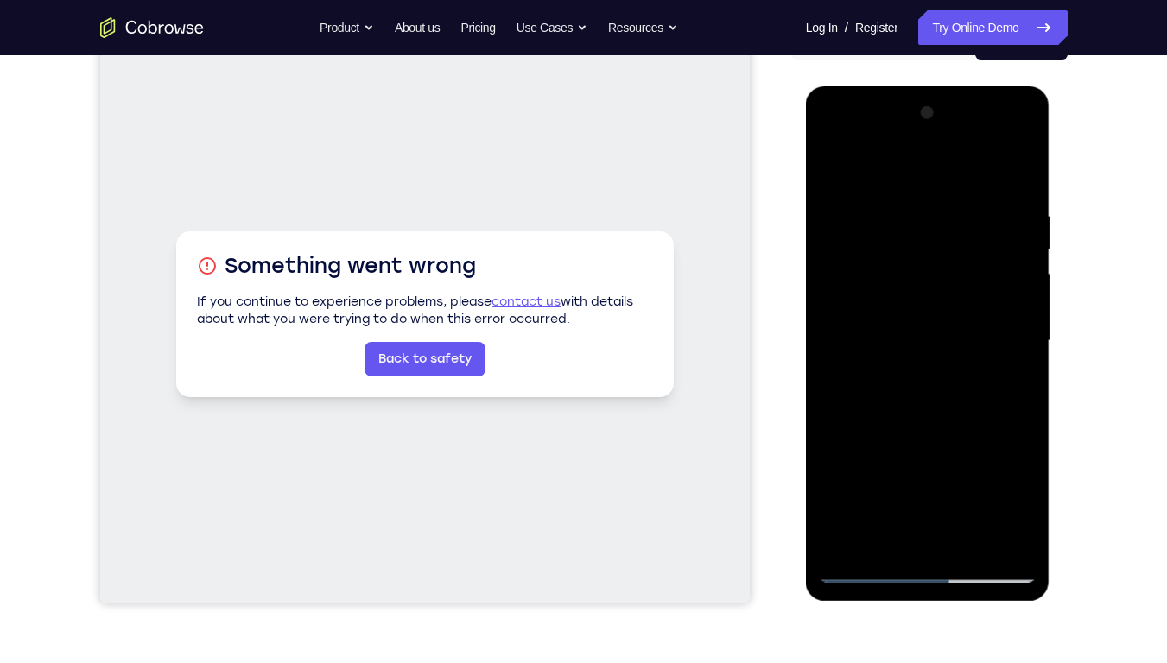
drag, startPoint x: 919, startPoint y: 491, endPoint x: 921, endPoint y: 435, distance: 55.3
click at [921, 435] on div at bounding box center [928, 341] width 218 height 484
click at [832, 476] on div at bounding box center [928, 341] width 218 height 484
drag, startPoint x: 918, startPoint y: 495, endPoint x: 921, endPoint y: 446, distance: 49.3
click at [921, 446] on div at bounding box center [928, 341] width 218 height 484
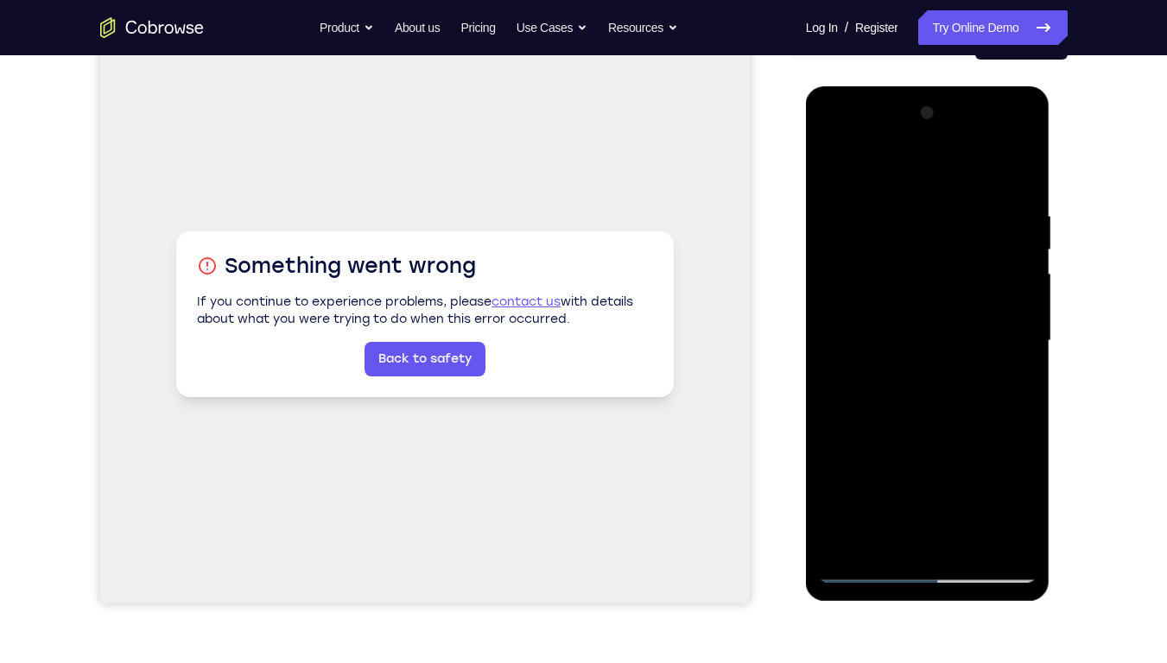
click at [858, 476] on div at bounding box center [928, 341] width 218 height 484
click at [1003, 370] on div at bounding box center [928, 341] width 218 height 484
click at [832, 174] on div at bounding box center [928, 341] width 218 height 484
click at [886, 342] on div at bounding box center [928, 341] width 218 height 484
click at [837, 167] on div at bounding box center [928, 341] width 218 height 484
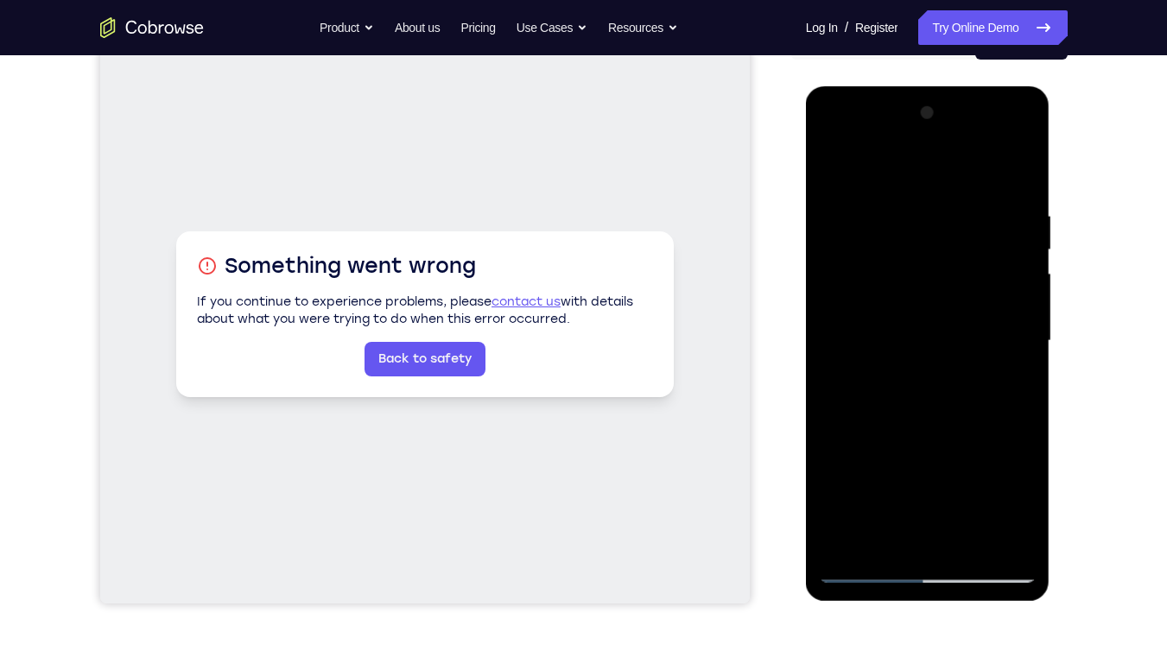
click at [839, 160] on div at bounding box center [928, 341] width 218 height 484
click at [1025, 383] on div at bounding box center [928, 341] width 218 height 484
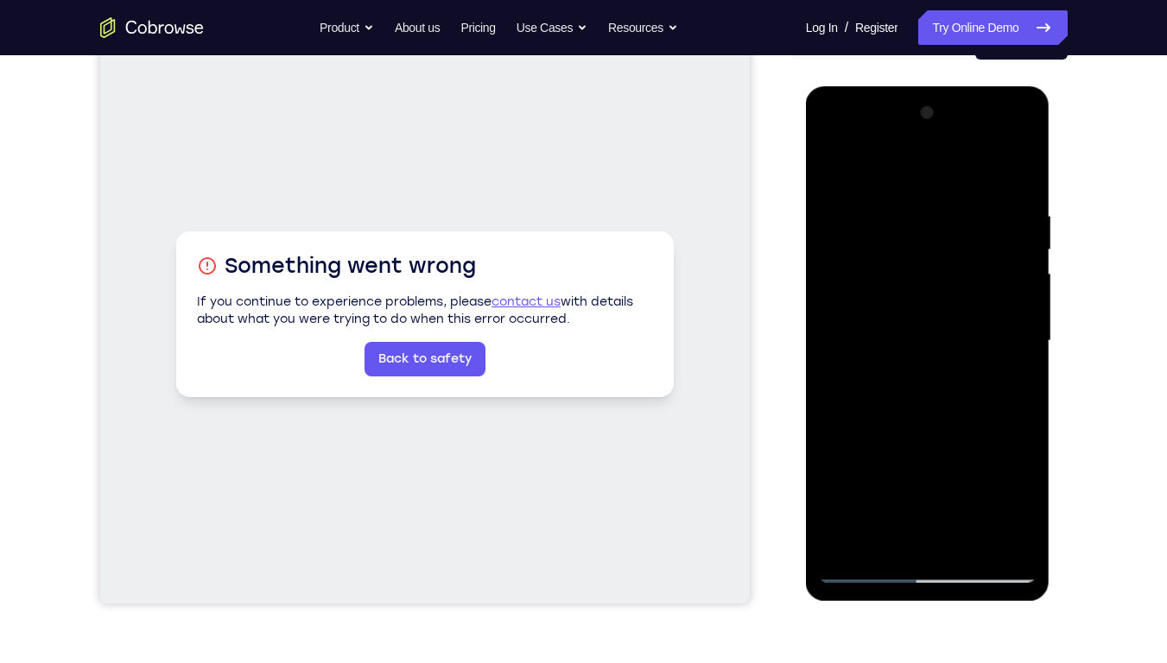
click at [1025, 383] on div at bounding box center [928, 341] width 218 height 484
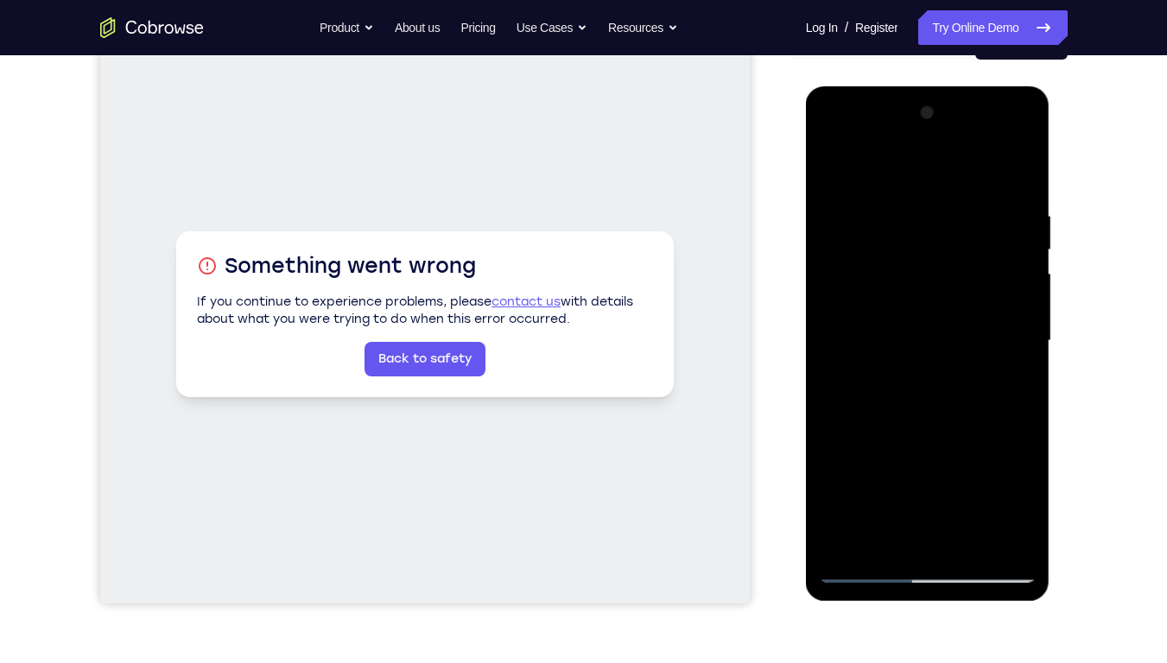
click at [1025, 383] on div at bounding box center [928, 341] width 218 height 484
